Goal: Find specific page/section: Find specific page/section

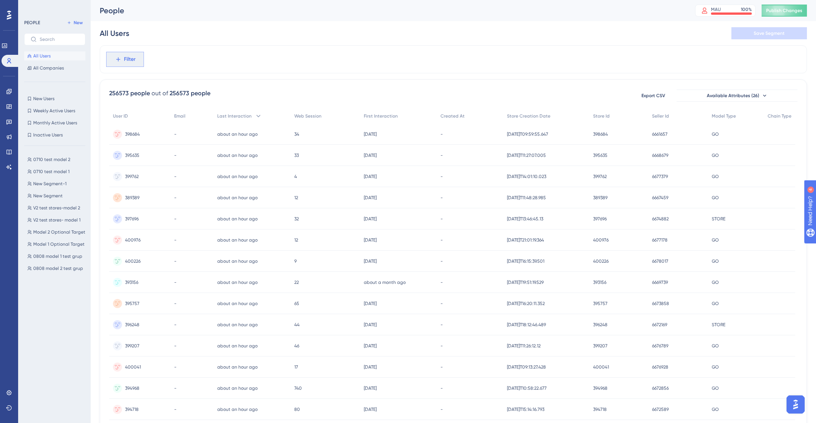
click at [122, 58] on button "Filter" at bounding box center [125, 59] width 38 height 15
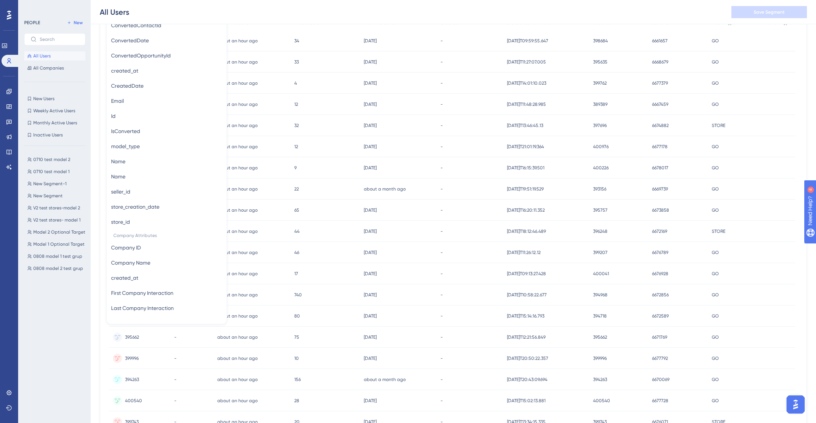
scroll to position [97, 0]
click at [167, 206] on button "store_creation_date store_creation_date" at bounding box center [166, 205] width 111 height 15
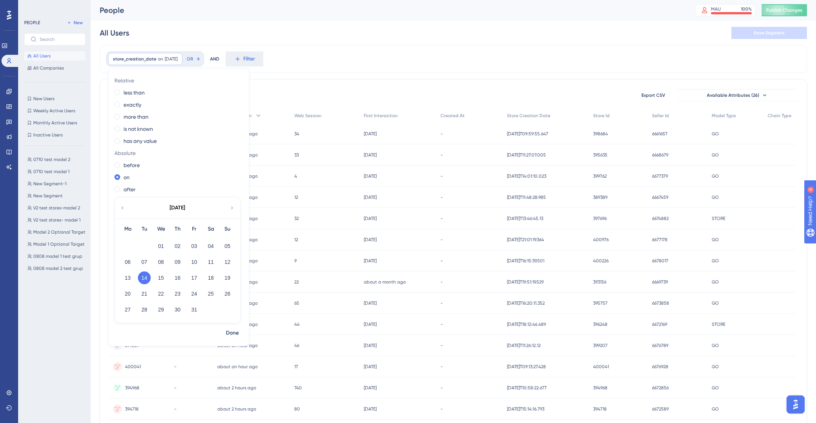
scroll to position [0, 0]
click at [135, 118] on label "more than" at bounding box center [136, 117] width 25 height 9
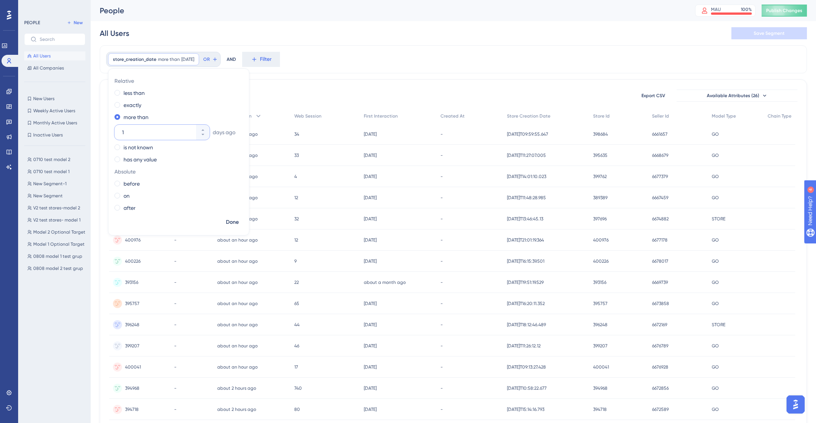
click at [144, 133] on input "1" at bounding box center [158, 132] width 73 height 9
type input "31"
click at [230, 223] on span "Done" at bounding box center [232, 222] width 13 height 9
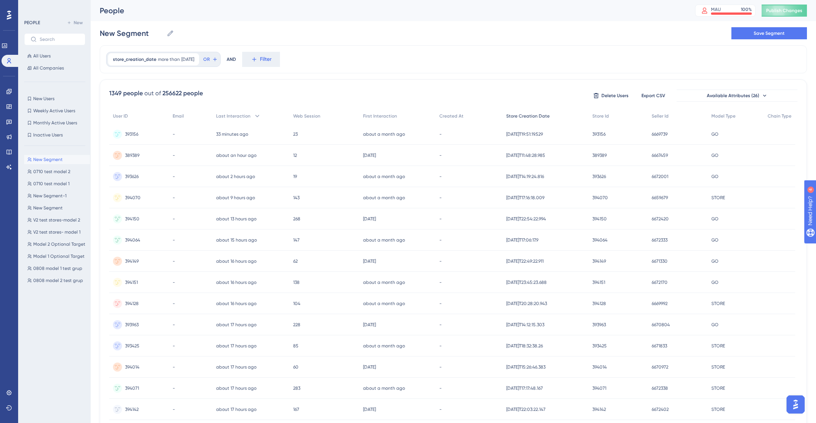
click at [547, 117] on span "Store Creation Date" at bounding box center [527, 116] width 43 height 6
click at [549, 117] on icon at bounding box center [553, 116] width 8 height 8
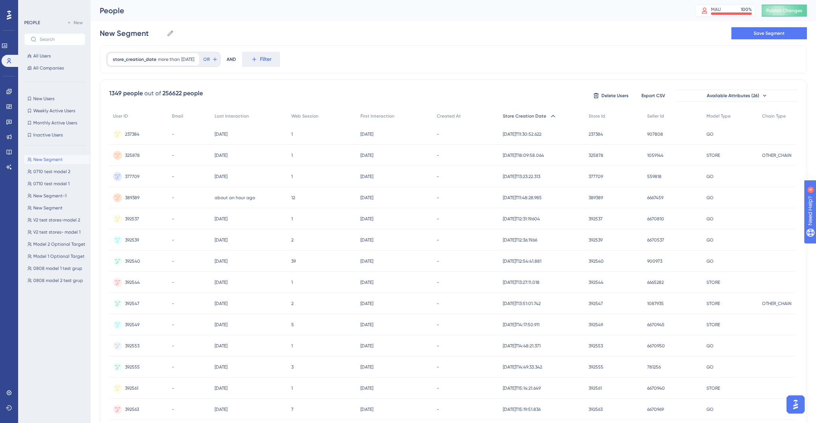
click at [549, 117] on icon at bounding box center [553, 116] width 8 height 8
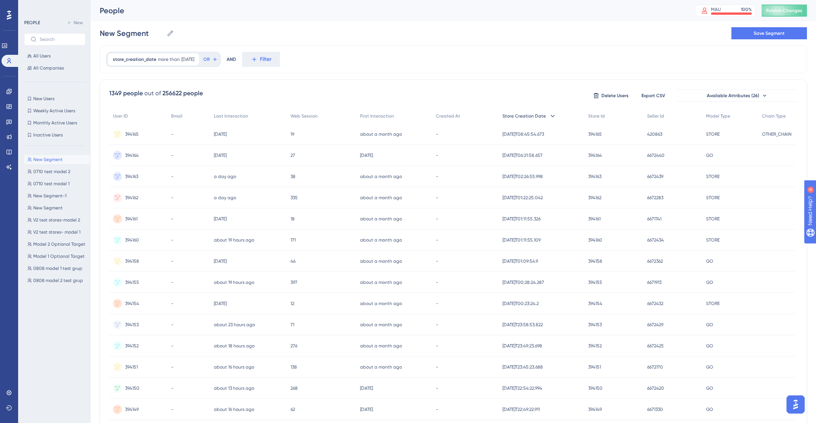
click at [549, 117] on icon at bounding box center [553, 116] width 8 height 8
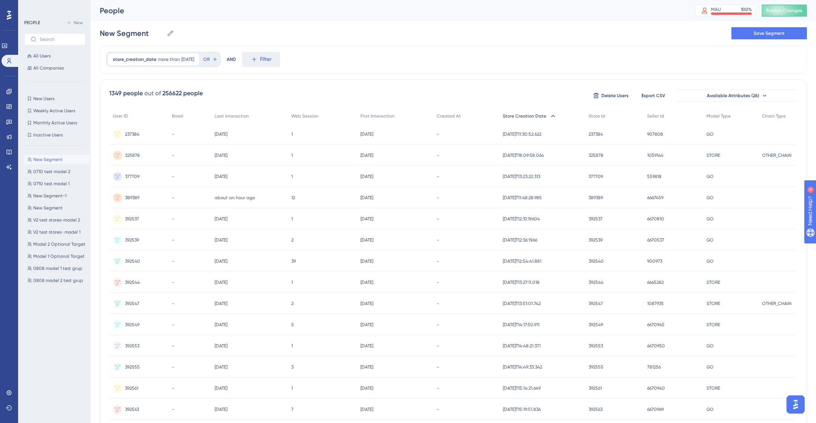
click at [546, 116] on div "Store Creation Date" at bounding box center [542, 115] width 86 height 15
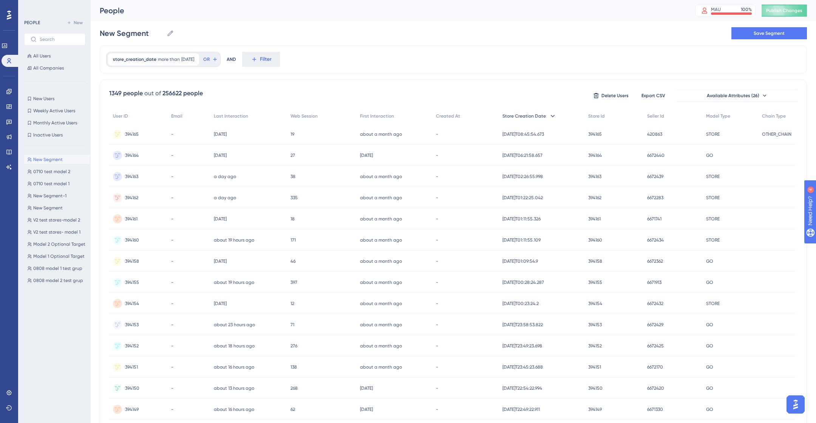
click at [549, 116] on icon at bounding box center [553, 116] width 8 height 8
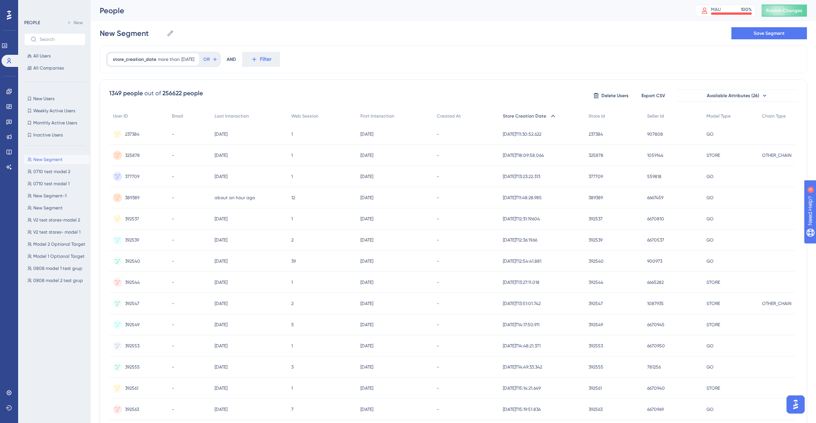
click at [546, 116] on div "Store Creation Date" at bounding box center [542, 115] width 86 height 15
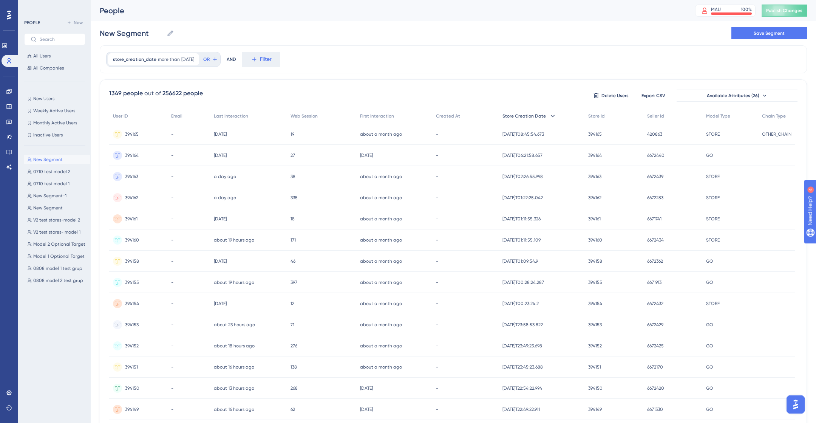
click at [549, 116] on icon at bounding box center [553, 116] width 8 height 8
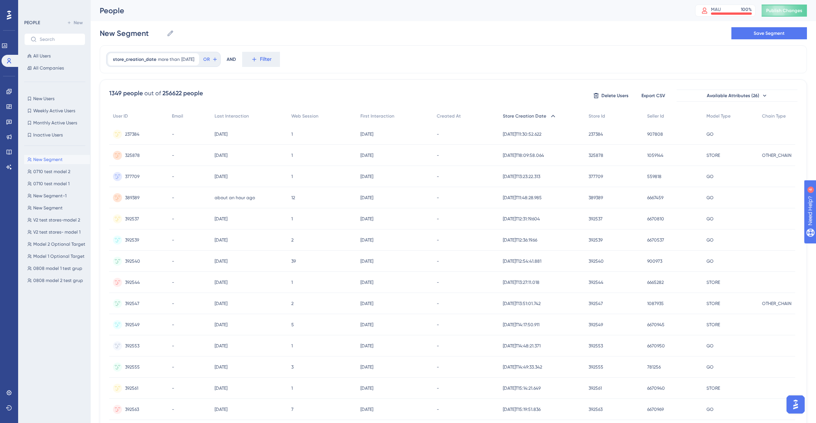
click at [545, 111] on div "Store Creation Date" at bounding box center [542, 115] width 86 height 15
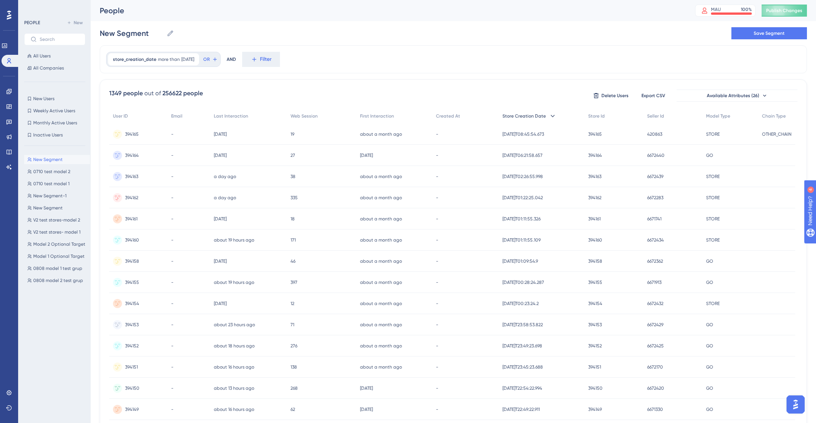
click at [545, 111] on div "Store Creation Date" at bounding box center [542, 115] width 86 height 15
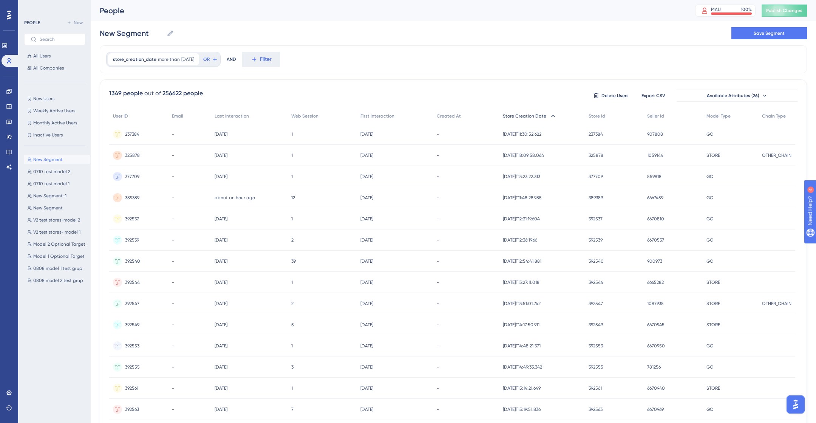
click at [545, 111] on div "Store Creation Date" at bounding box center [542, 115] width 86 height 15
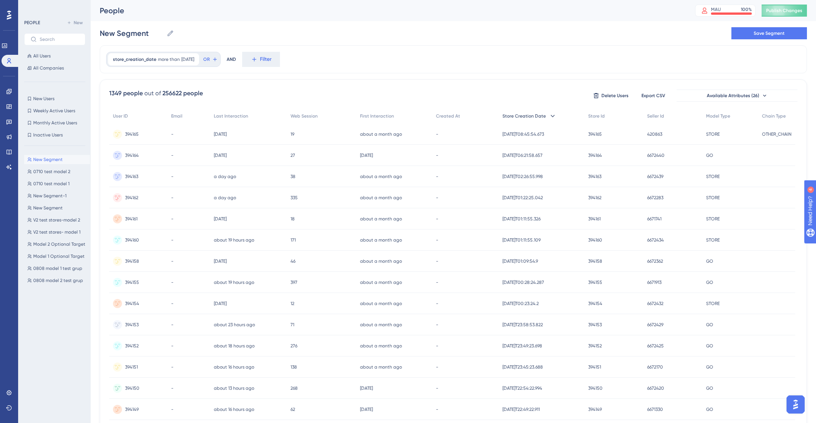
click at [545, 111] on div "Store Creation Date" at bounding box center [542, 115] width 86 height 15
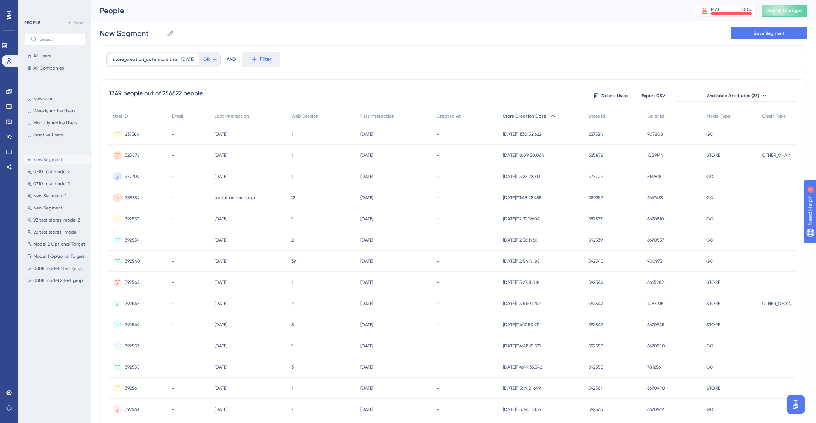
click at [545, 111] on div "Store Creation Date" at bounding box center [542, 115] width 86 height 15
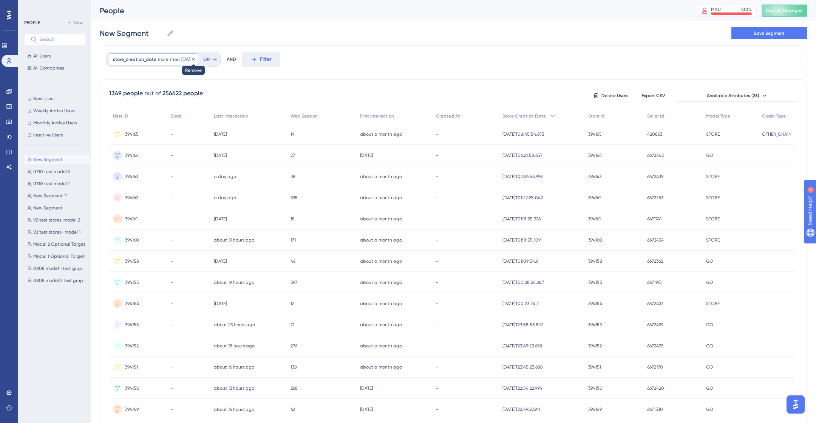
click at [196, 57] on icon at bounding box center [193, 59] width 5 height 5
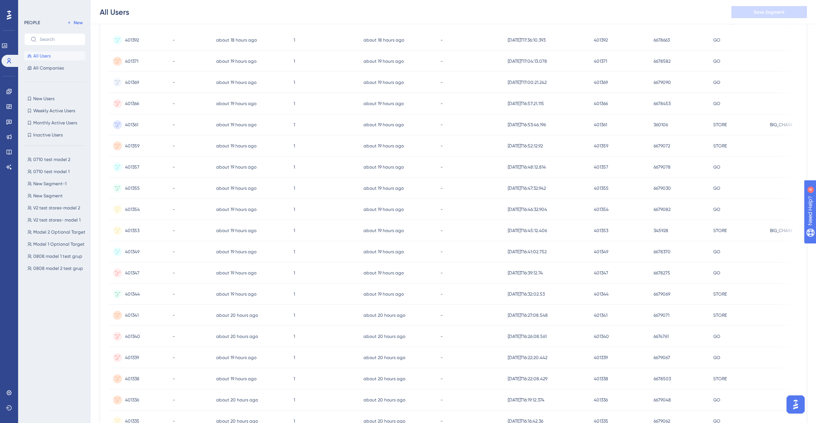
scroll to position [187, 0]
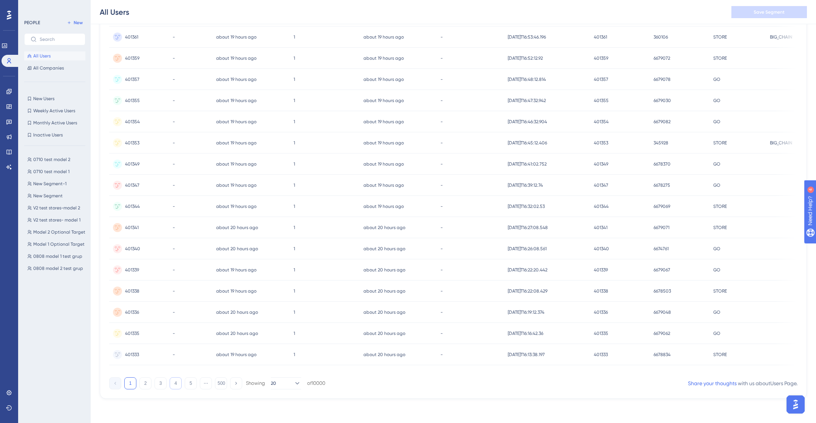
click at [170, 385] on button "4" at bounding box center [176, 383] width 12 height 12
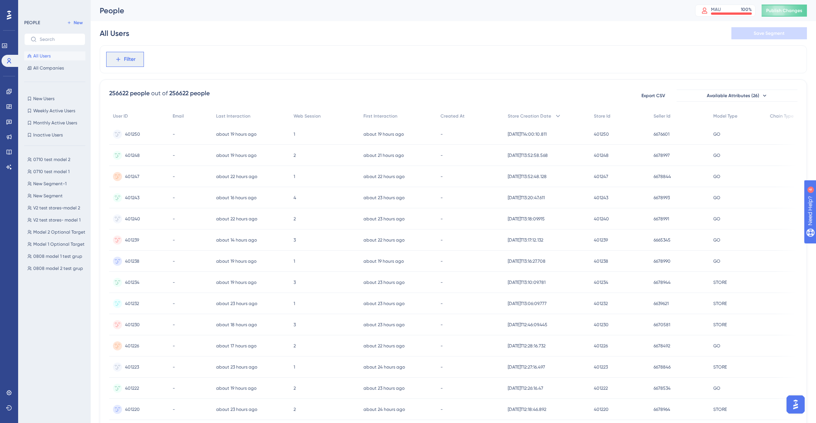
click at [132, 60] on span "Filter" at bounding box center [130, 59] width 12 height 9
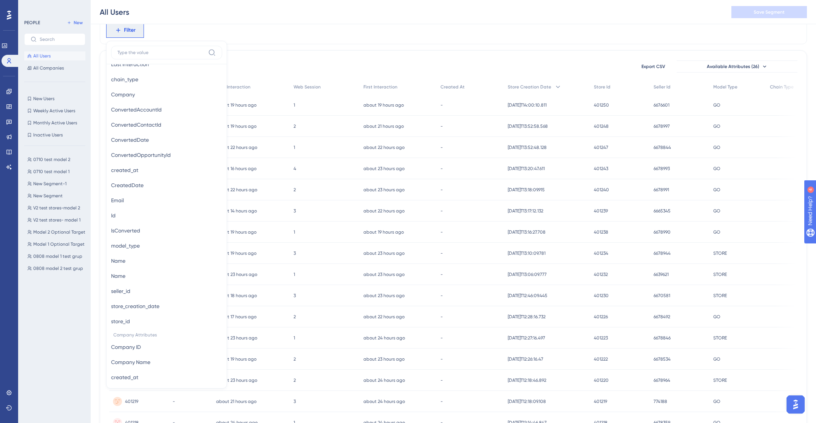
scroll to position [423, 0]
click at [151, 321] on button "store_id store_id" at bounding box center [166, 319] width 111 height 15
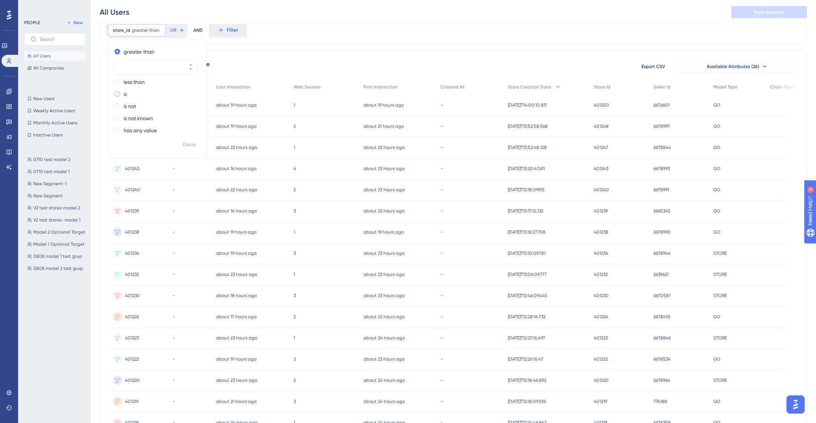
click at [124, 90] on label "is" at bounding box center [125, 94] width 3 height 9
type input "401207"
click at [182, 144] on button "Done" at bounding box center [189, 145] width 21 height 14
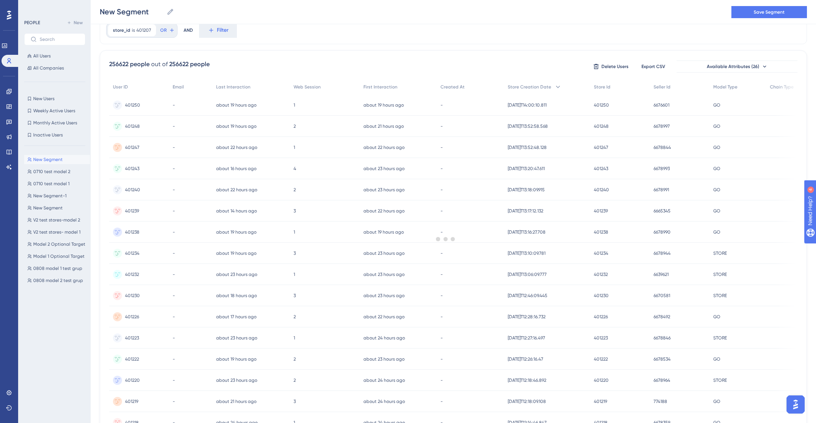
scroll to position [0, 0]
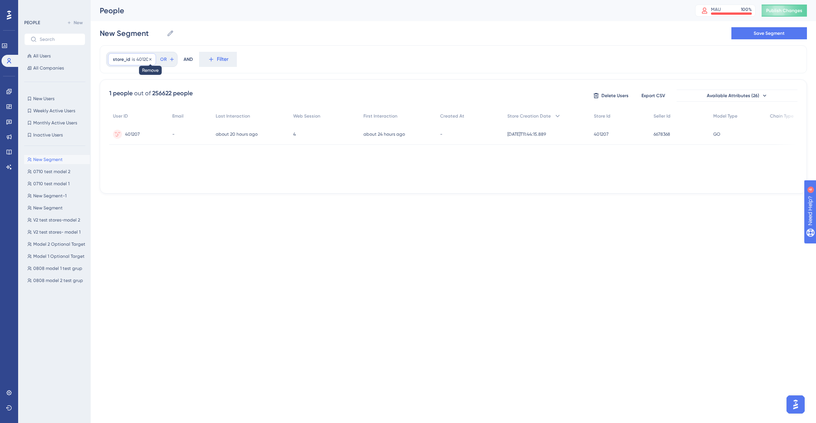
click at [148, 58] on icon at bounding box center [150, 59] width 5 height 5
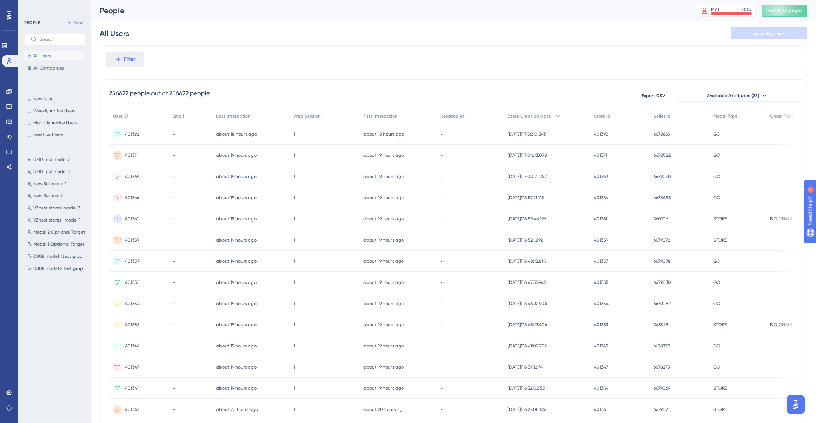
scroll to position [187, 0]
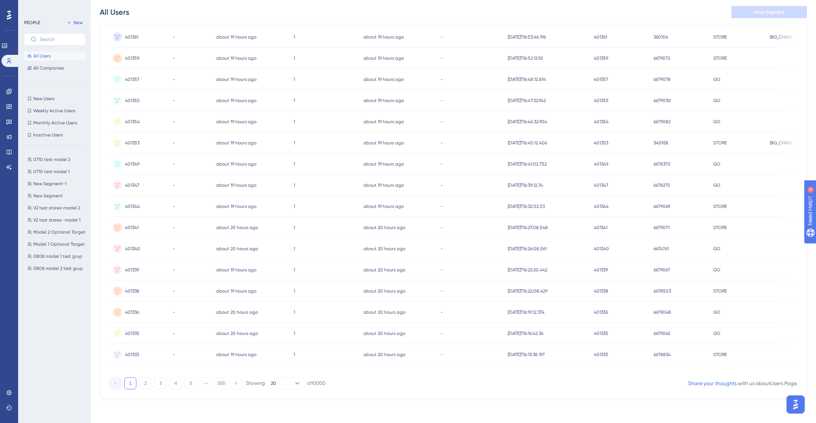
click at [224, 389] on div "1 2 3 4 5 ⋯ 500 Showing 20 of 10000" at bounding box center [217, 383] width 216 height 12
click at [222, 383] on button "500" at bounding box center [221, 383] width 12 height 12
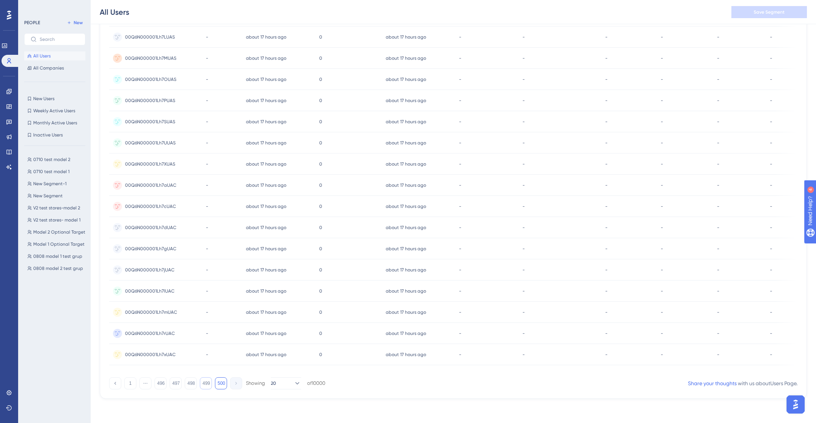
click at [204, 384] on button "499" at bounding box center [206, 383] width 12 height 12
click at [165, 384] on button "496" at bounding box center [161, 383] width 12 height 12
click at [155, 383] on button "495" at bounding box center [161, 383] width 12 height 12
click at [166, 383] on button "494" at bounding box center [161, 383] width 12 height 12
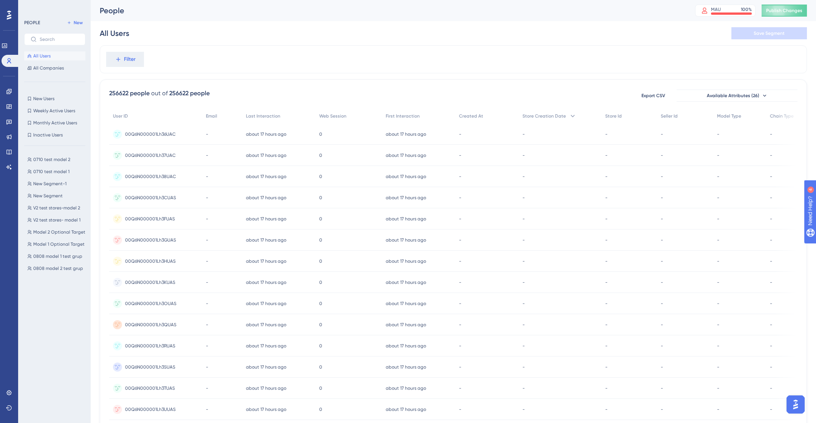
scroll to position [0, 0]
click at [112, 94] on div "256622 people" at bounding box center [129, 93] width 40 height 9
click at [156, 94] on div "out of" at bounding box center [159, 93] width 17 height 9
